Goal: Task Accomplishment & Management: Manage account settings

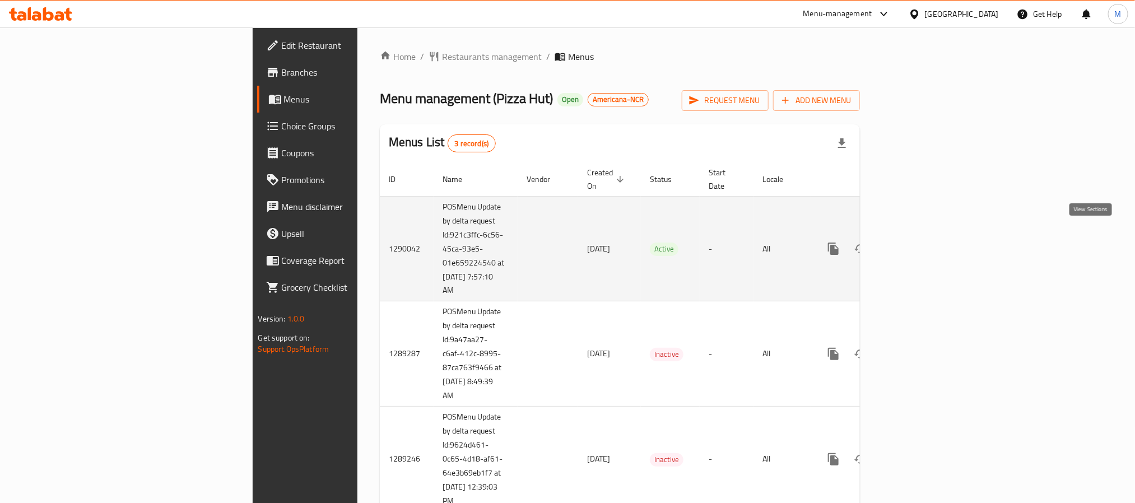
click at [928, 240] on link "enhanced table" at bounding box center [914, 248] width 27 height 27
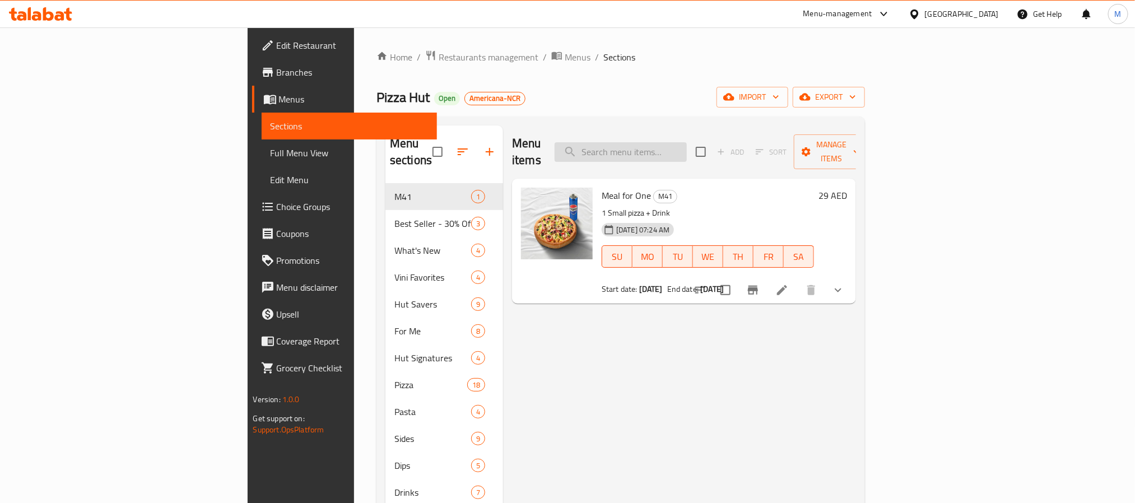
click at [687, 142] on input "search" at bounding box center [621, 152] width 132 height 20
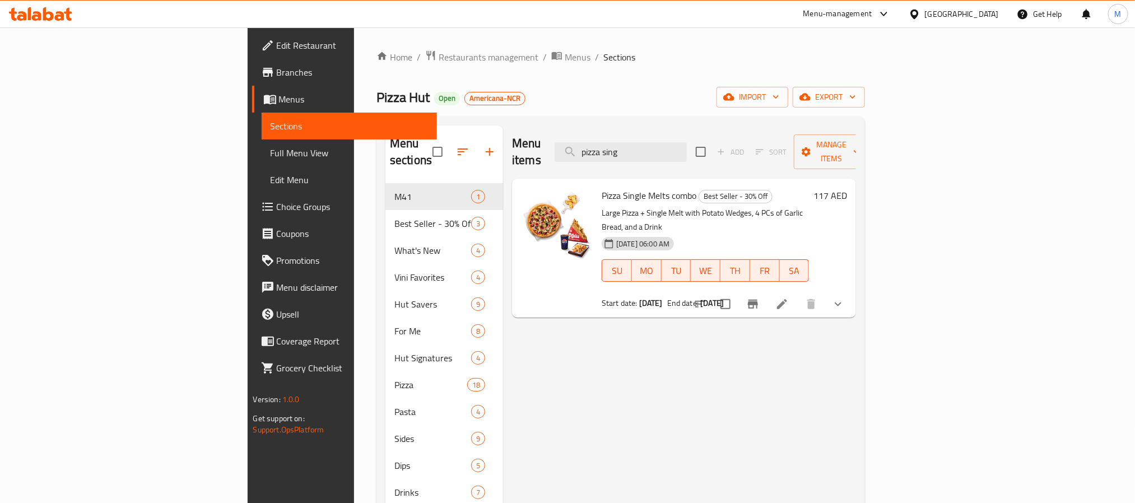
type input "pizza sing"
drag, startPoint x: 634, startPoint y: 176, endPoint x: 542, endPoint y: 176, distance: 92.4
click at [602, 187] on span "Pizza Single Melts combo" at bounding box center [649, 195] width 95 height 17
copy span "Pizza Single Melts combo"
click at [766, 291] on button "Branch-specific-item" at bounding box center [753, 304] width 27 height 27
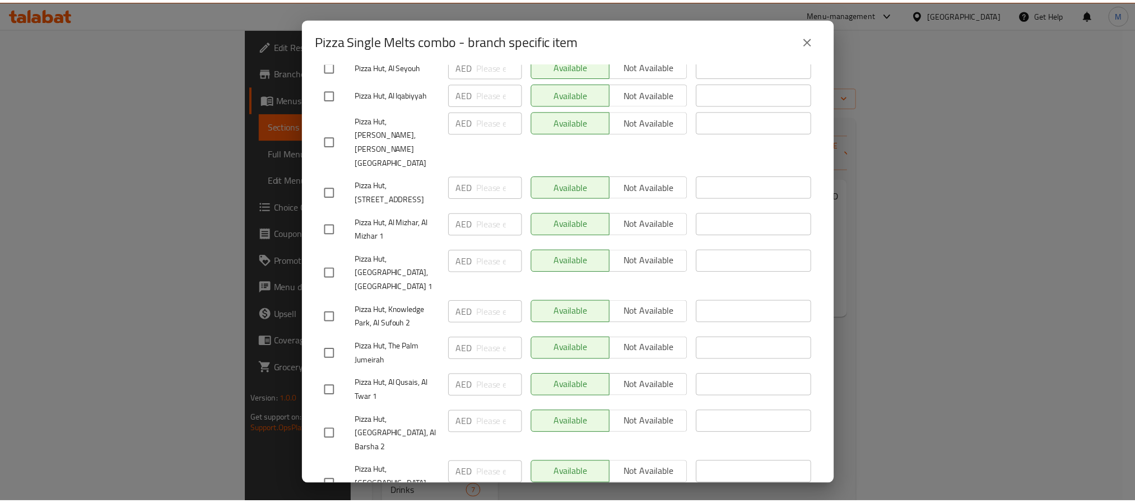
scroll to position [5187, 0]
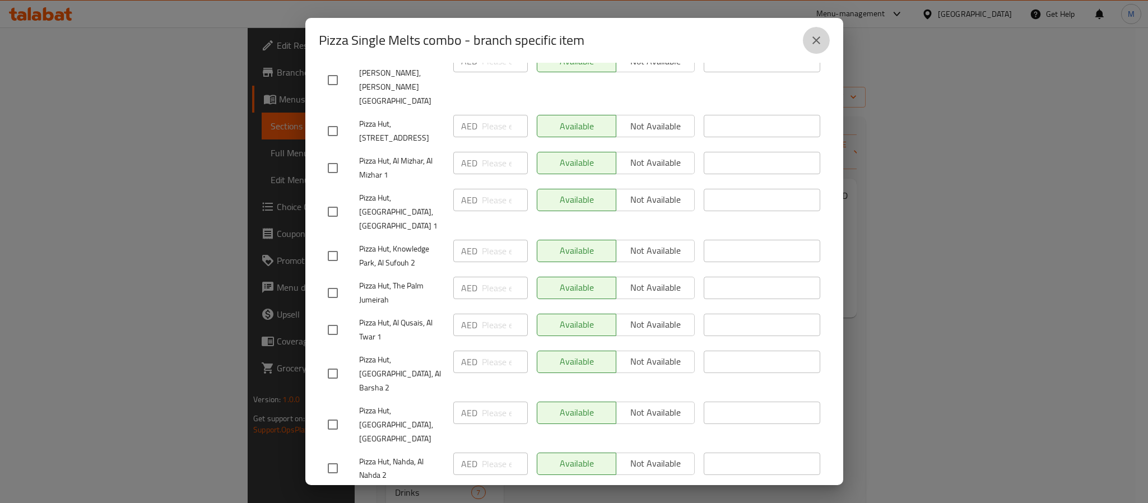
click at [808, 35] on button "close" at bounding box center [816, 40] width 27 height 27
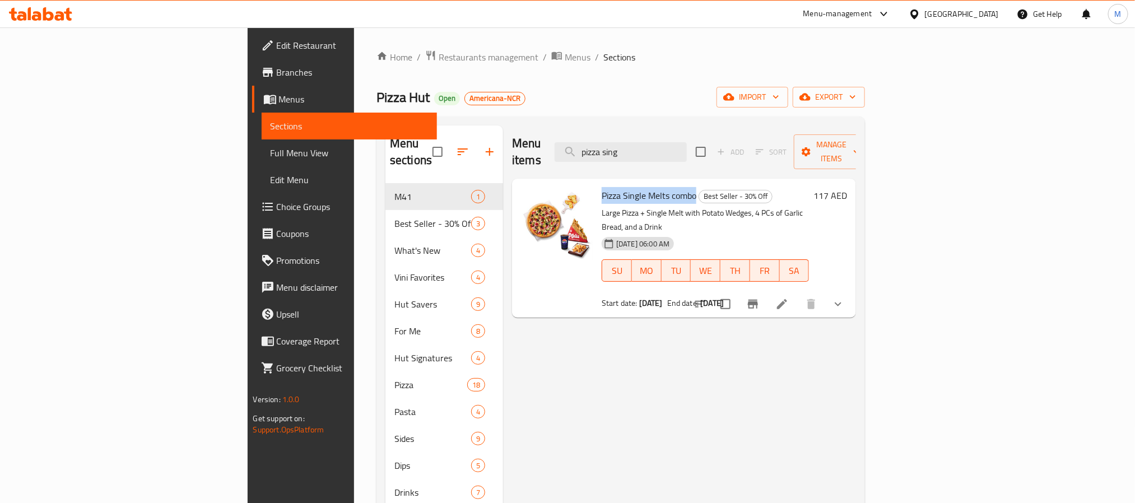
click at [845, 297] on icon "show more" at bounding box center [837, 303] width 13 height 13
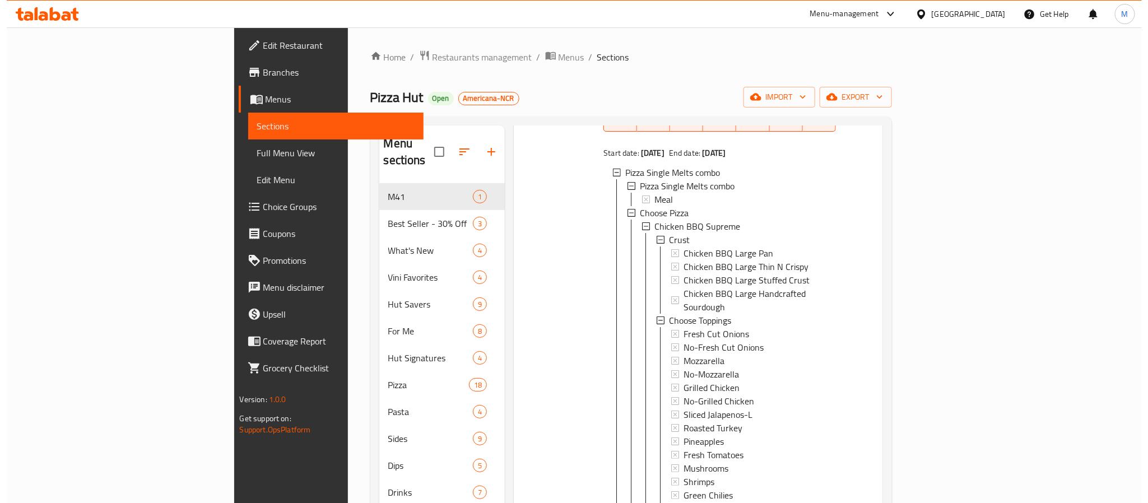
scroll to position [168, 0]
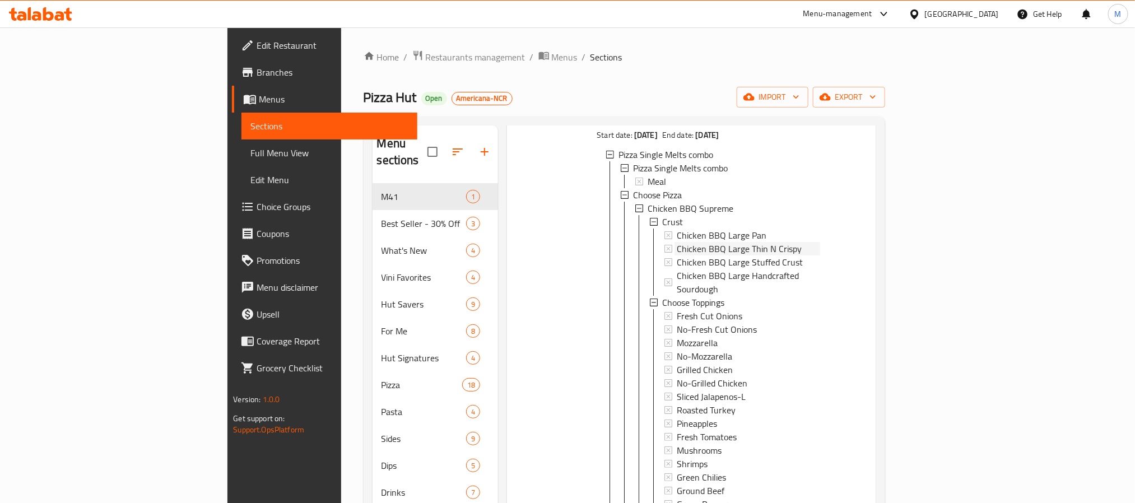
click at [755, 242] on div "Chicken BBQ Large Thin N Crispy" at bounding box center [748, 248] width 143 height 13
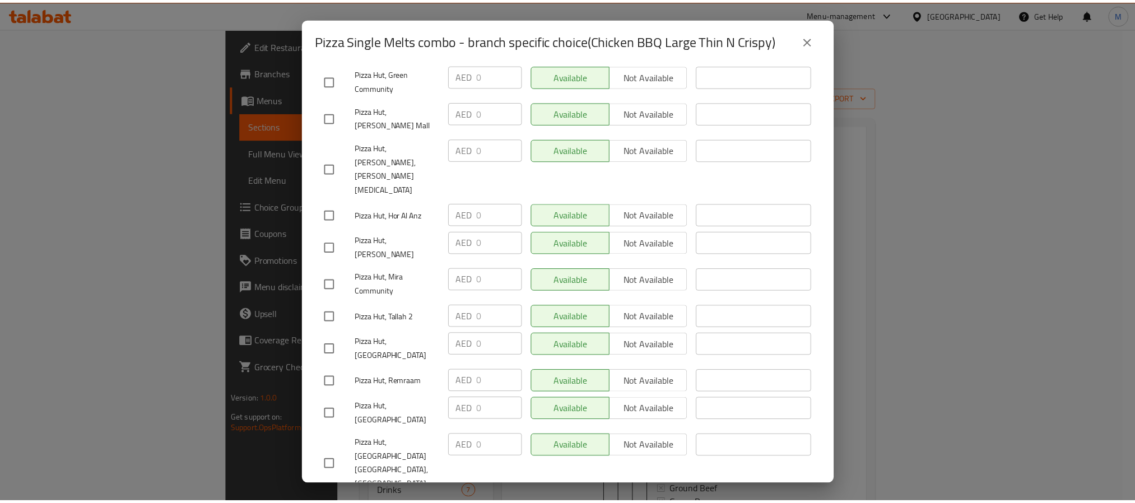
scroll to position [3193, 0]
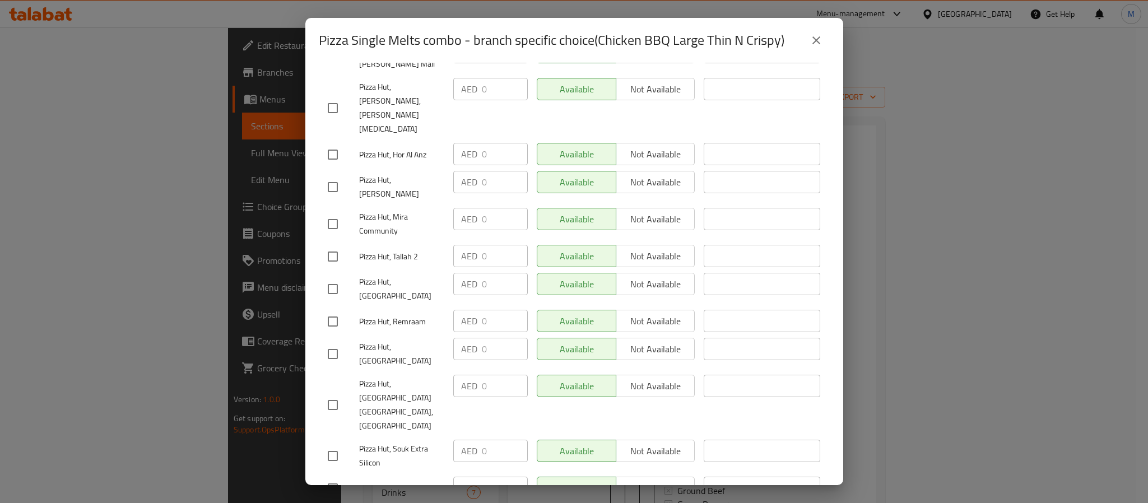
click at [810, 37] on icon "close" at bounding box center [816, 40] width 13 height 13
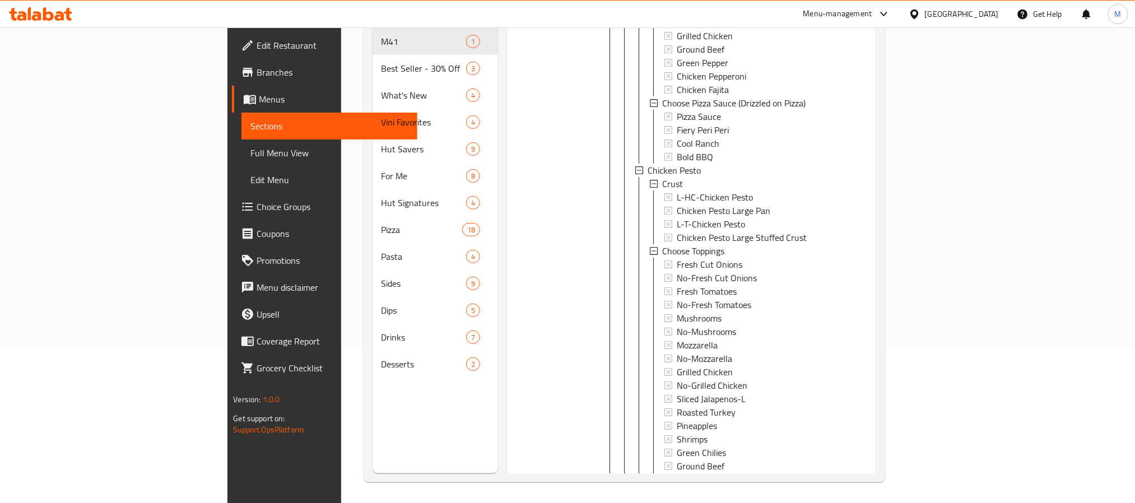
scroll to position [157, 0]
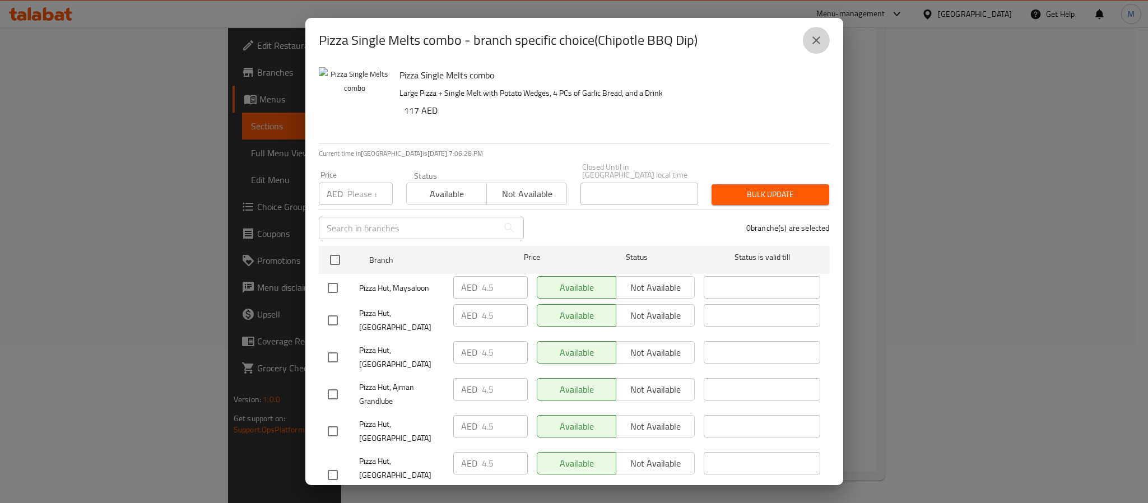
click at [808, 35] on button "close" at bounding box center [816, 40] width 27 height 27
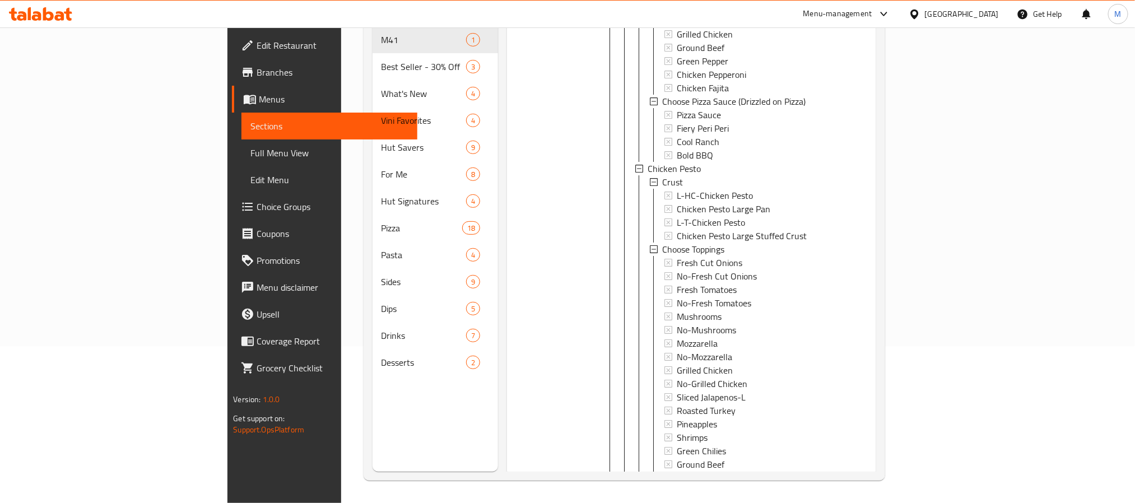
click at [232, 80] on link "Branches" at bounding box center [324, 72] width 185 height 27
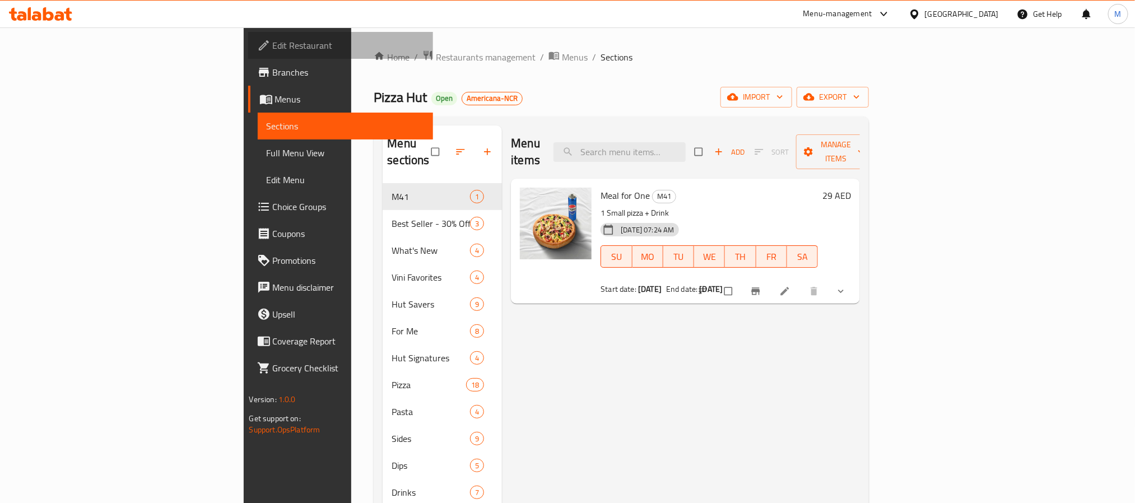
click at [273, 44] on span "Edit Restaurant" at bounding box center [348, 45] width 151 height 13
